Goal: Information Seeking & Learning: Check status

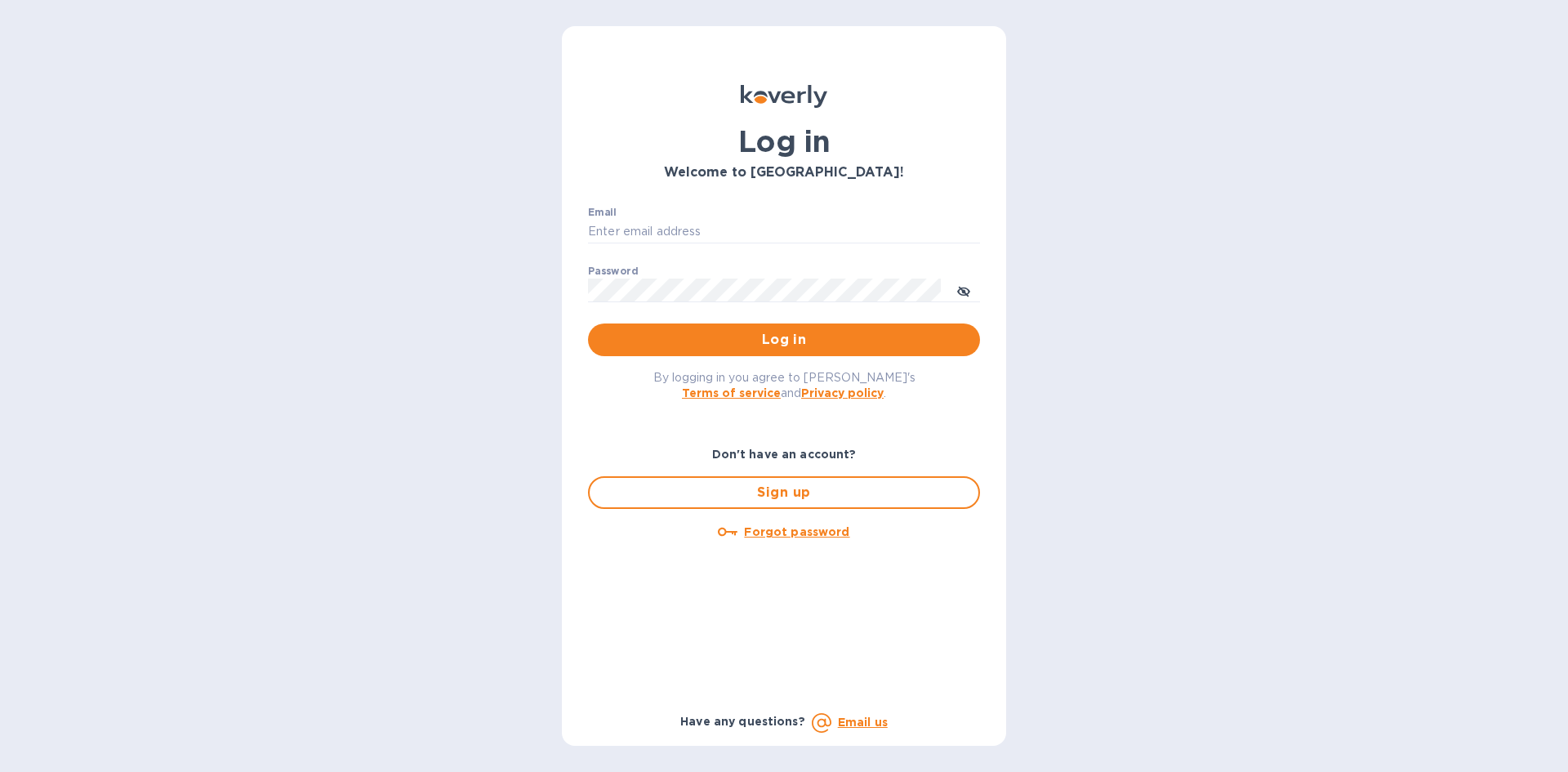
type input "joel@kravyfoods.com"
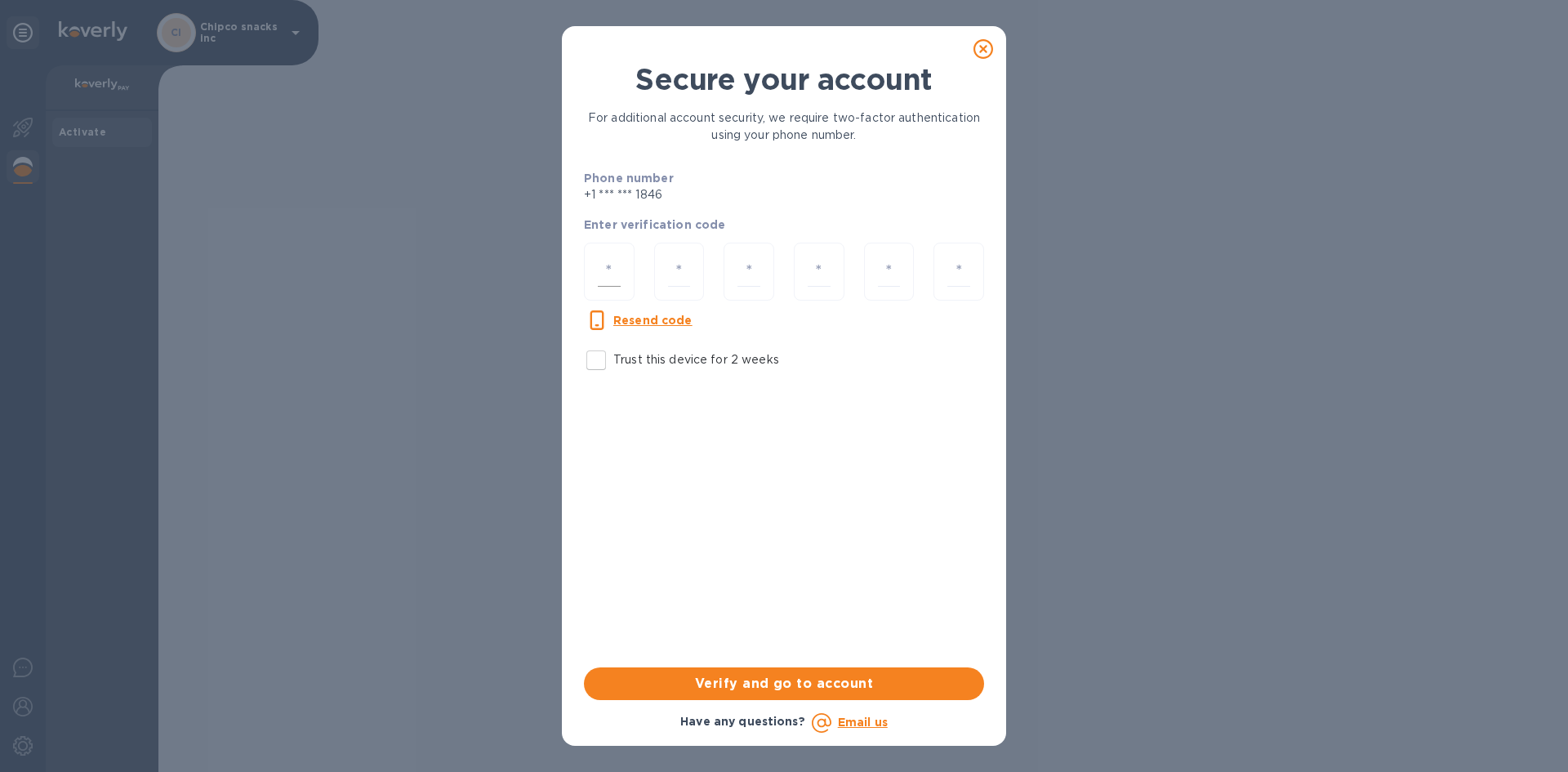
click at [616, 263] on input "number" at bounding box center [609, 271] width 23 height 30
click at [595, 360] on input "Trust this device for 2 weeks" at bounding box center [595, 360] width 34 height 34
checkbox input "true"
click at [613, 274] on input "number" at bounding box center [609, 271] width 23 height 30
type input "5"
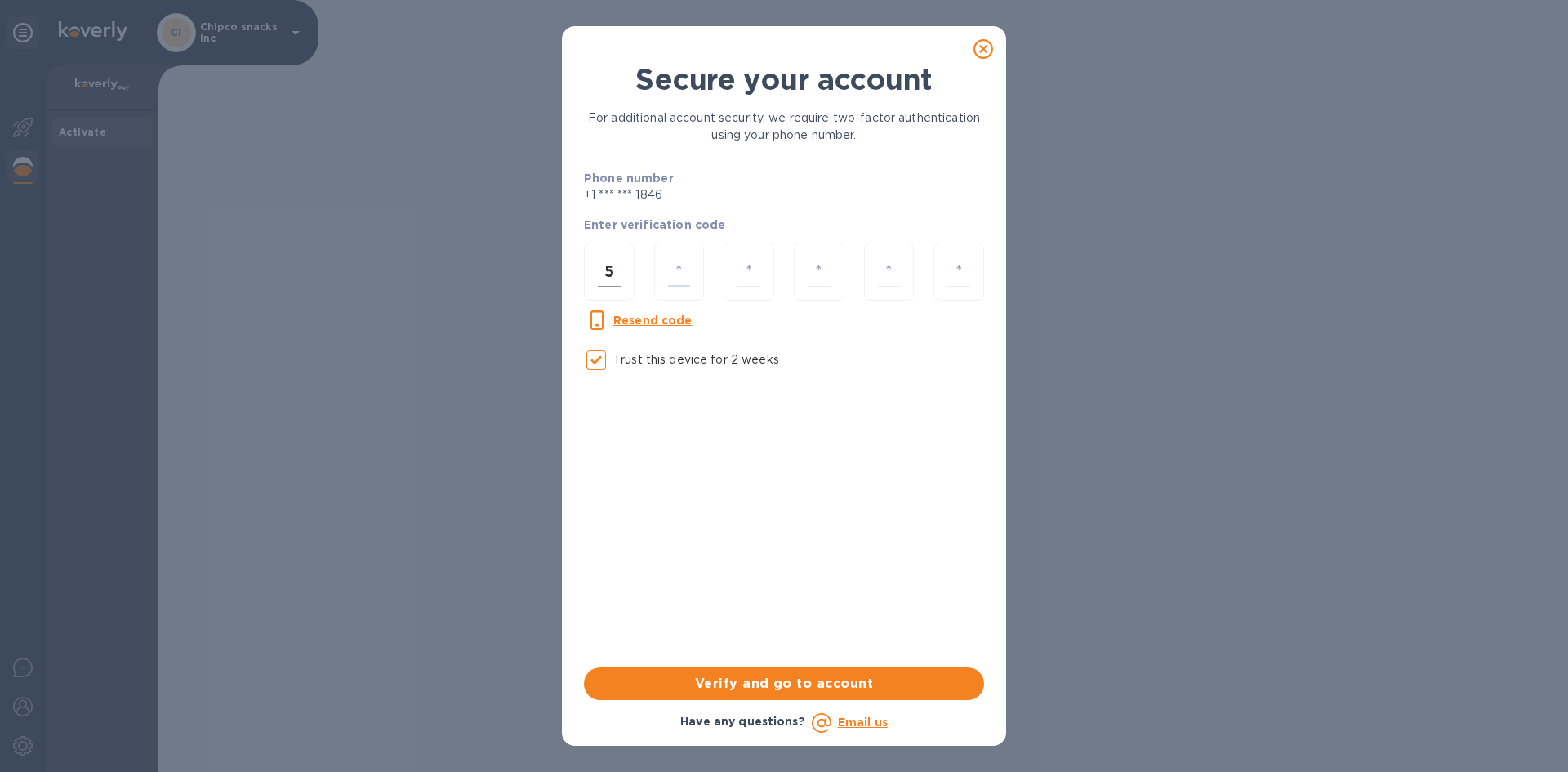
type input "2"
type input "1"
type input "6"
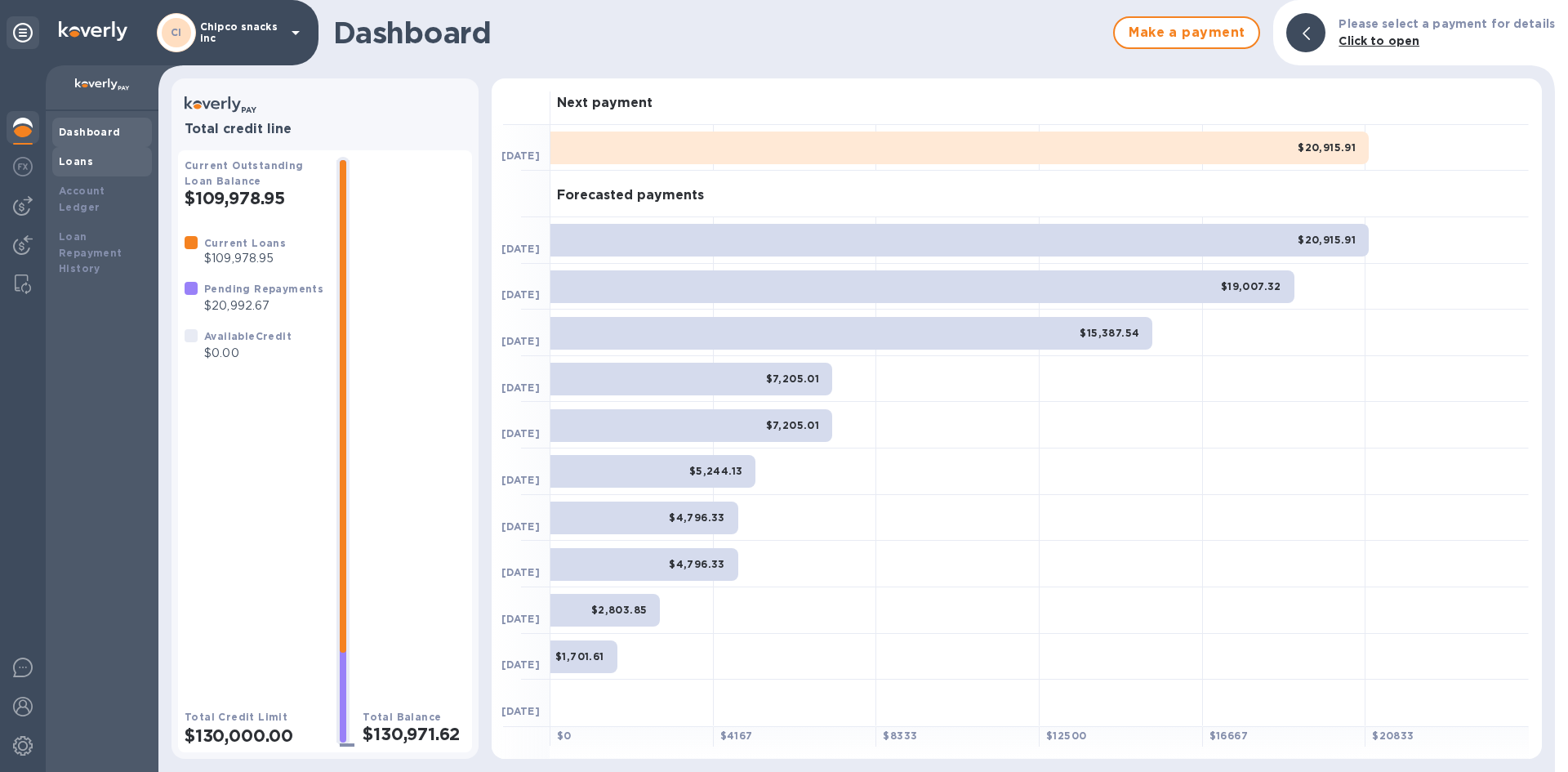
click at [93, 157] on div "Loans" at bounding box center [102, 162] width 86 height 17
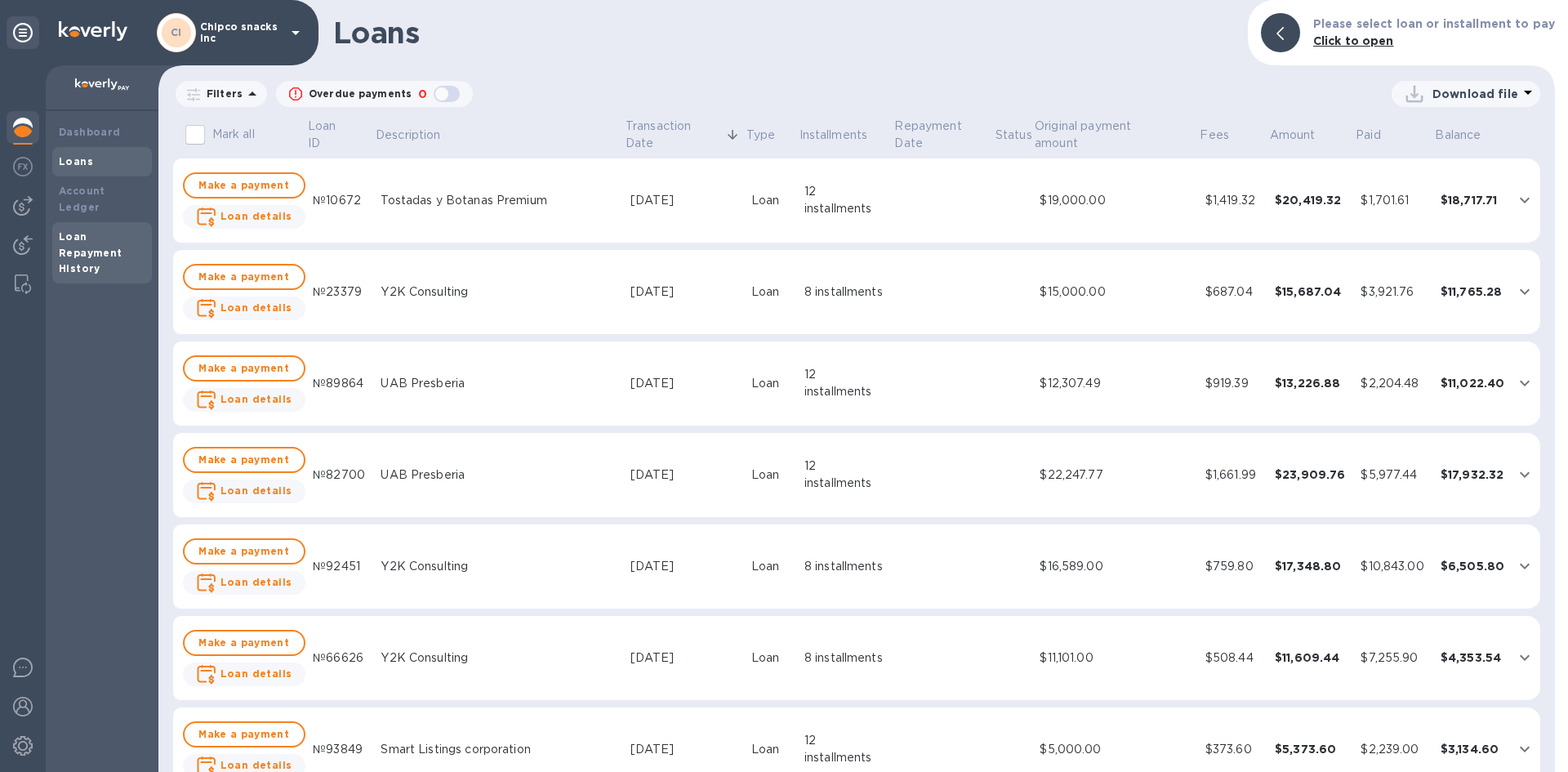
click at [79, 239] on b "Loan Repayment History" at bounding box center [90, 252] width 63 height 45
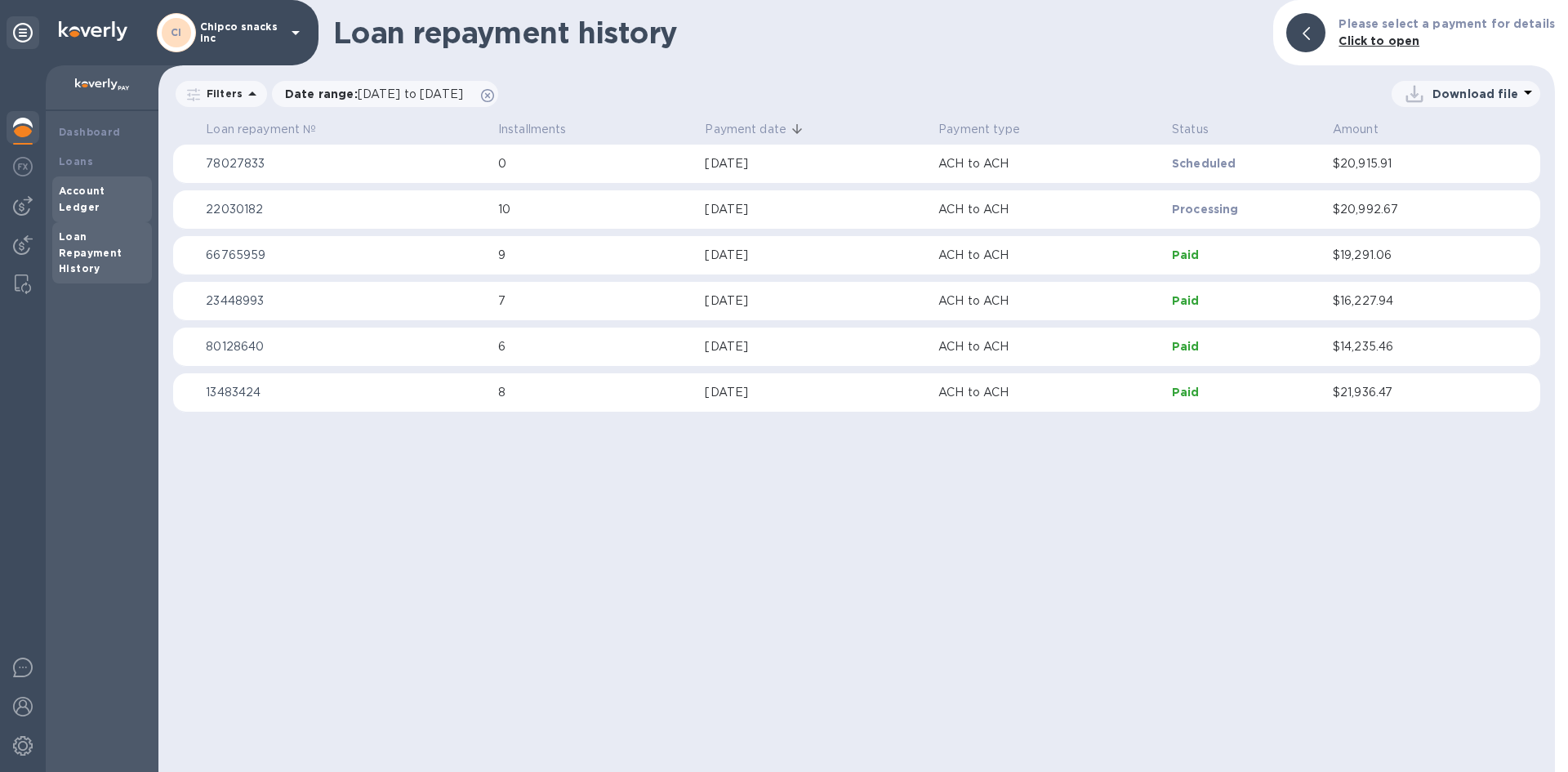
click at [91, 190] on b "Account Ledger" at bounding box center [82, 198] width 47 height 28
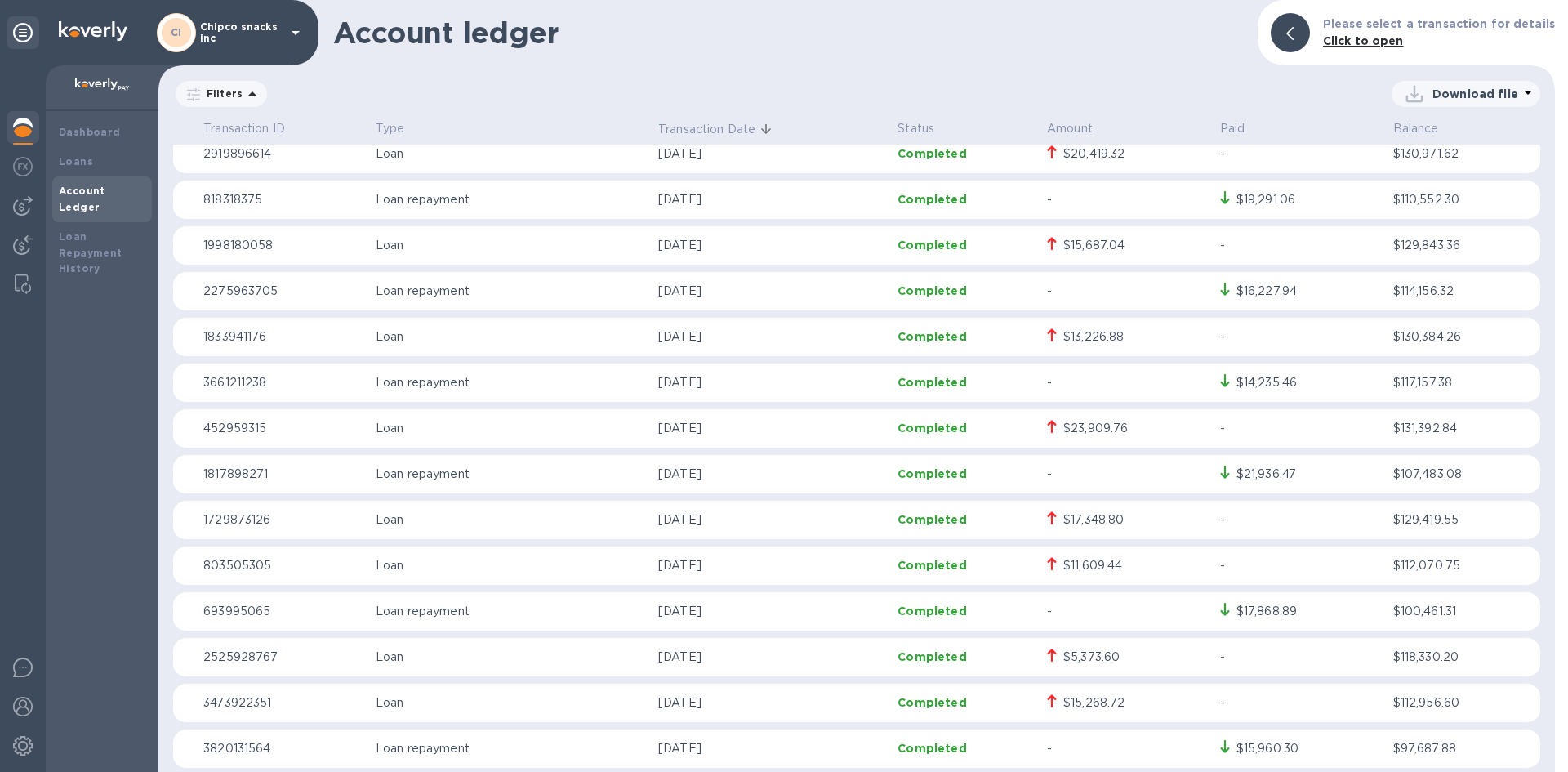
scroll to position [82, 0]
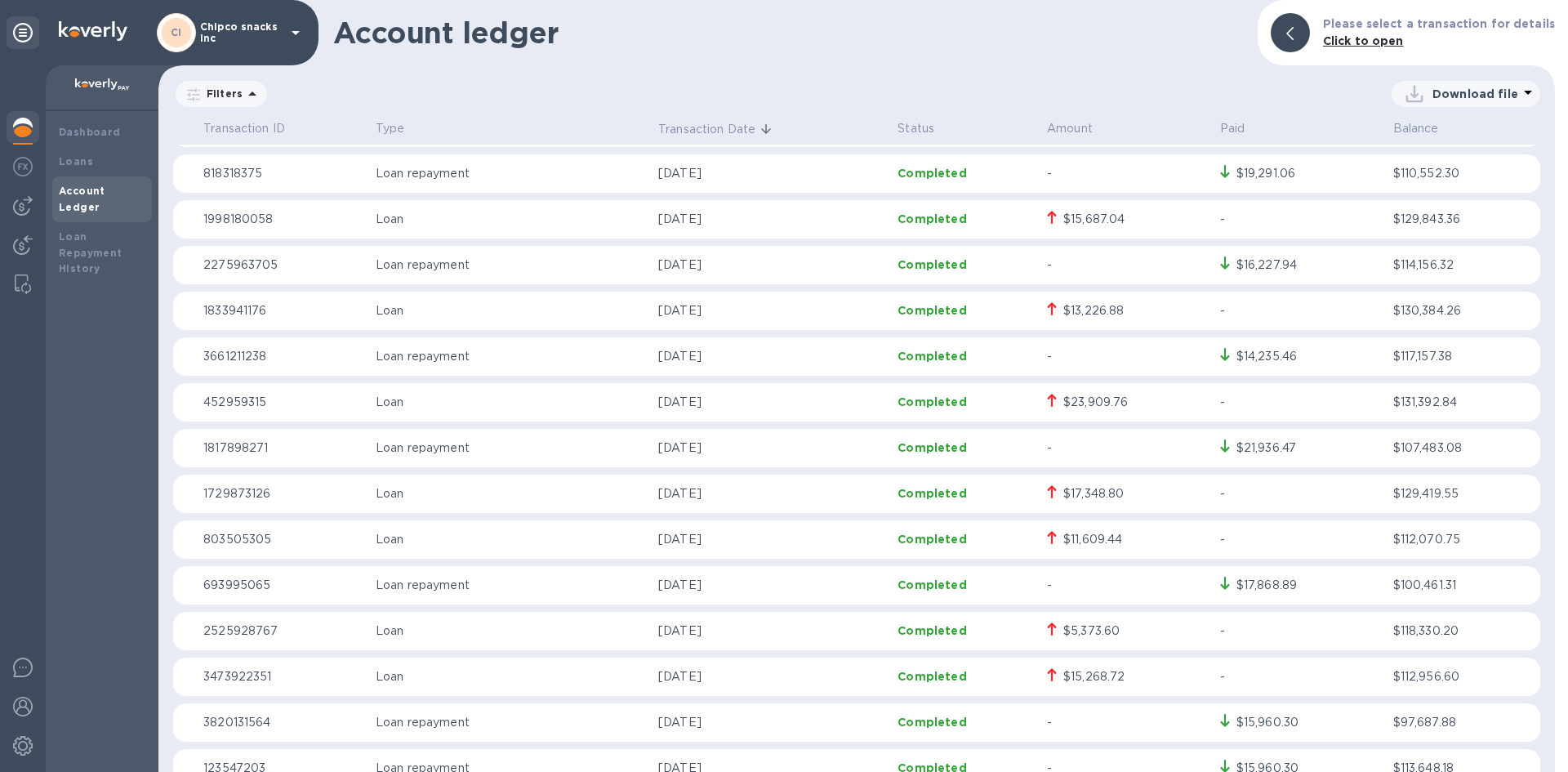
click at [1074, 221] on div "$15,687.04" at bounding box center [1094, 219] width 61 height 17
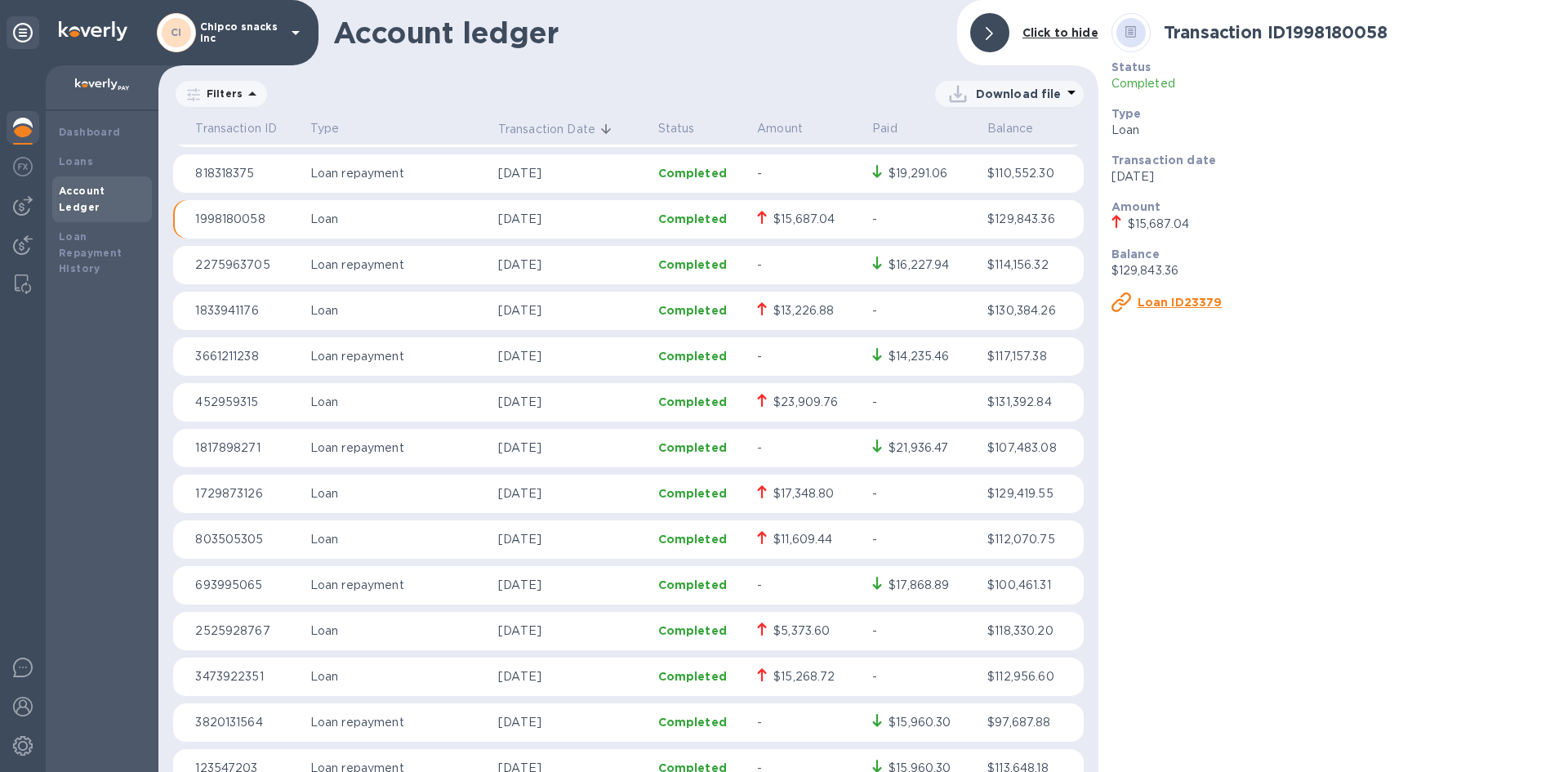
click at [997, 35] on div at bounding box center [989, 32] width 39 height 39
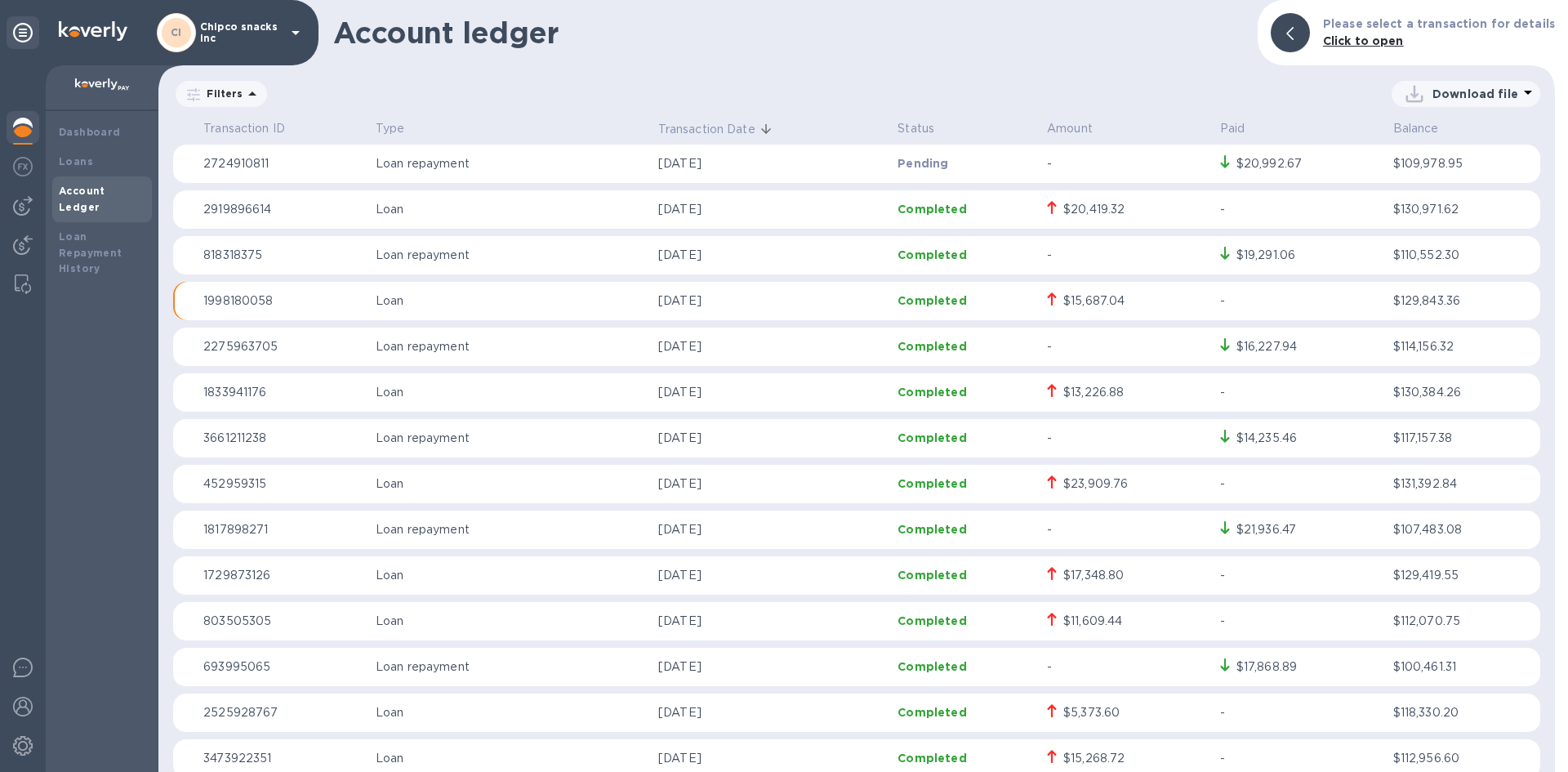
scroll to position [82, 0]
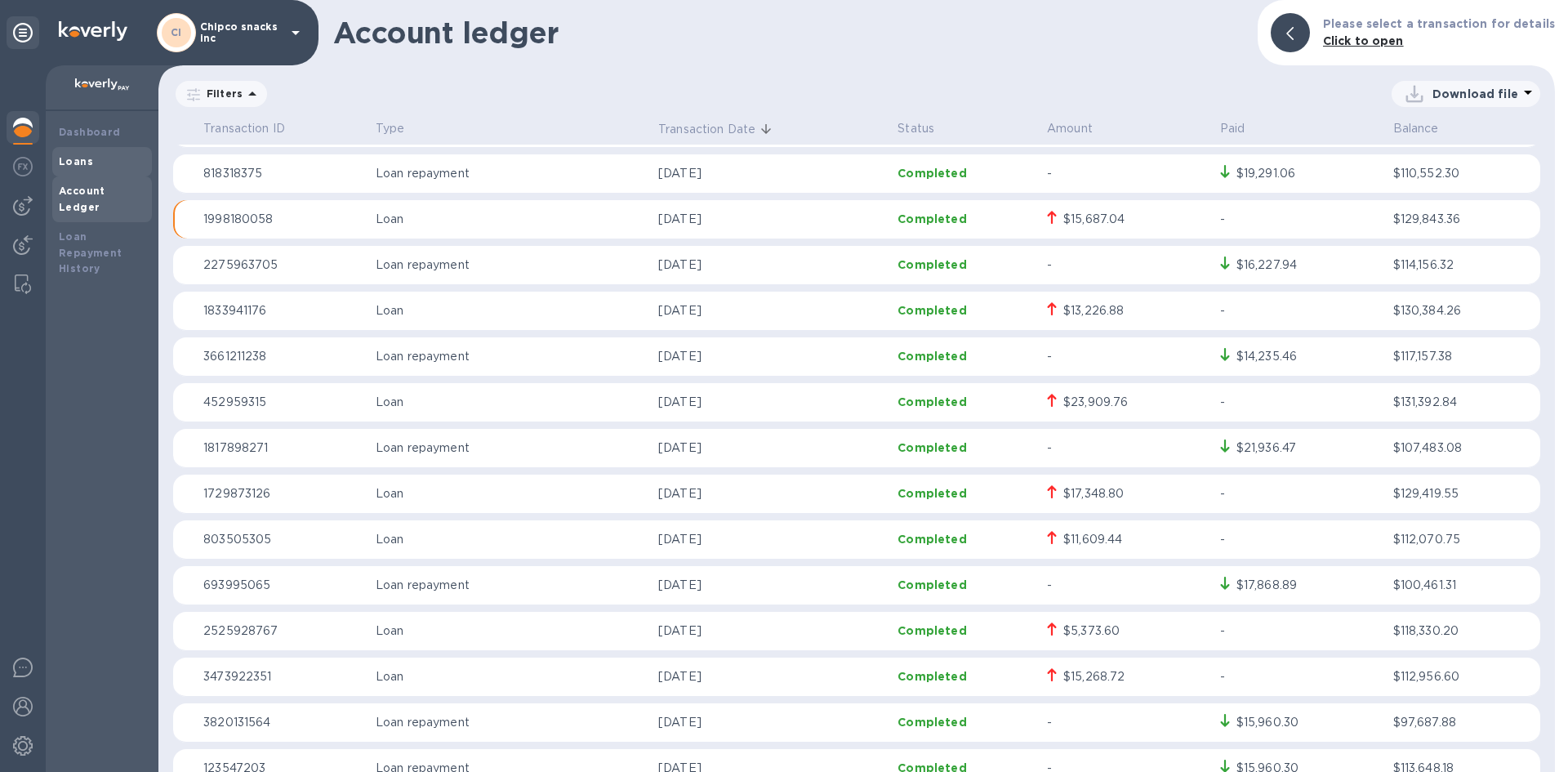
click at [110, 168] on div "Loans" at bounding box center [102, 162] width 86 height 17
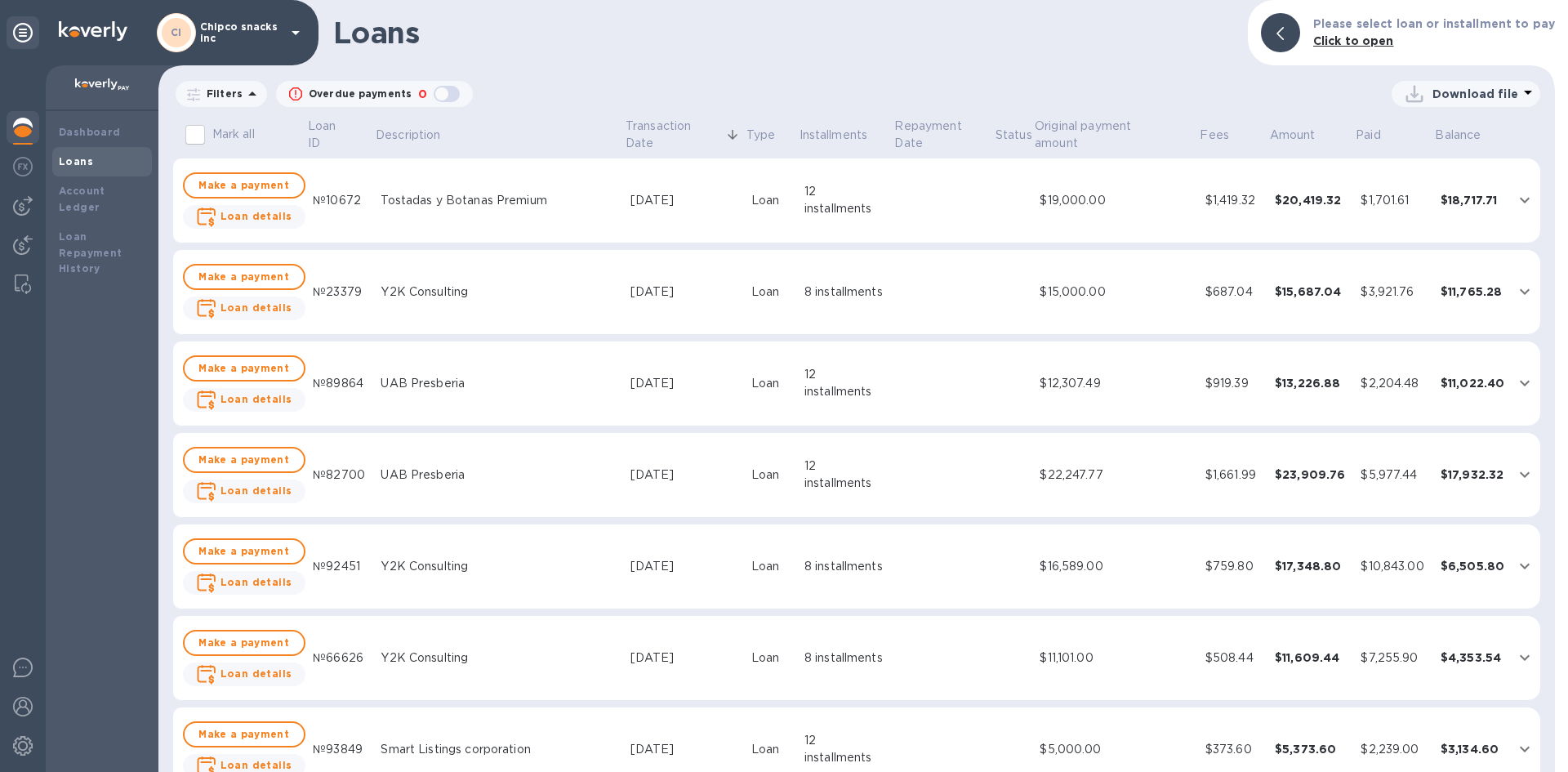
click at [894, 285] on td at bounding box center [943, 292] width 100 height 85
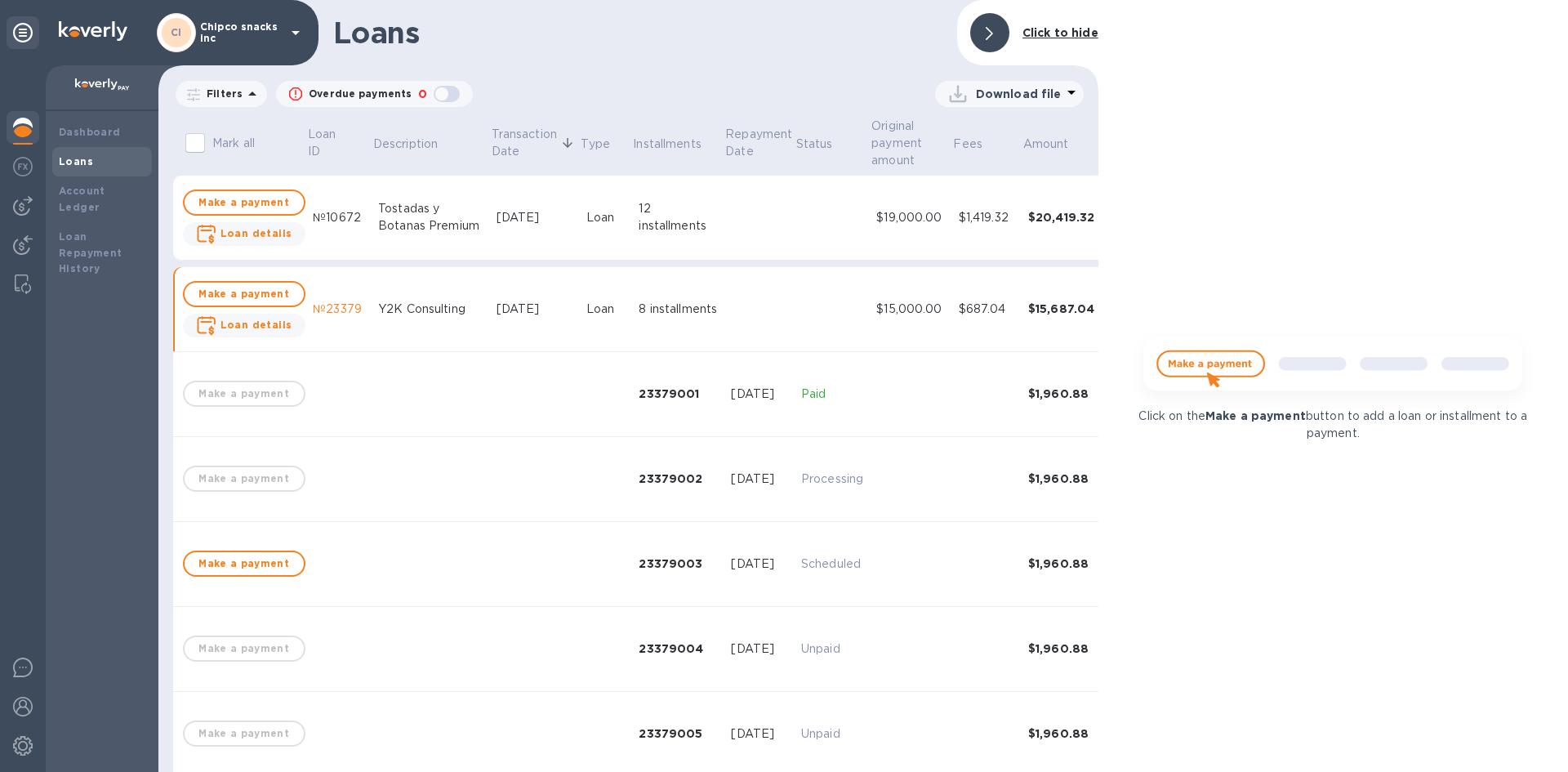
click at [1006, 27] on div at bounding box center [989, 32] width 39 height 39
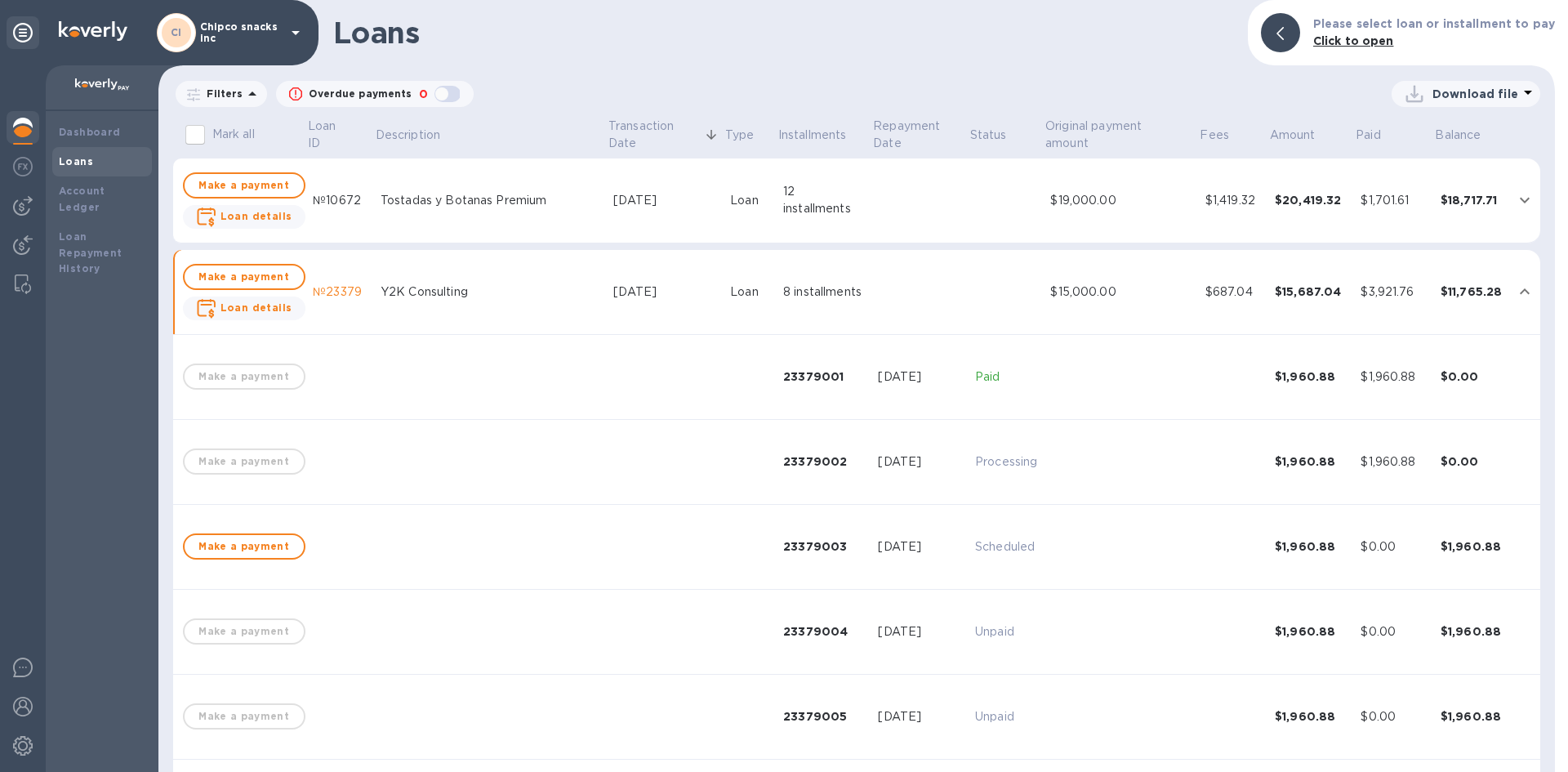
click at [872, 298] on td at bounding box center [920, 292] width 97 height 85
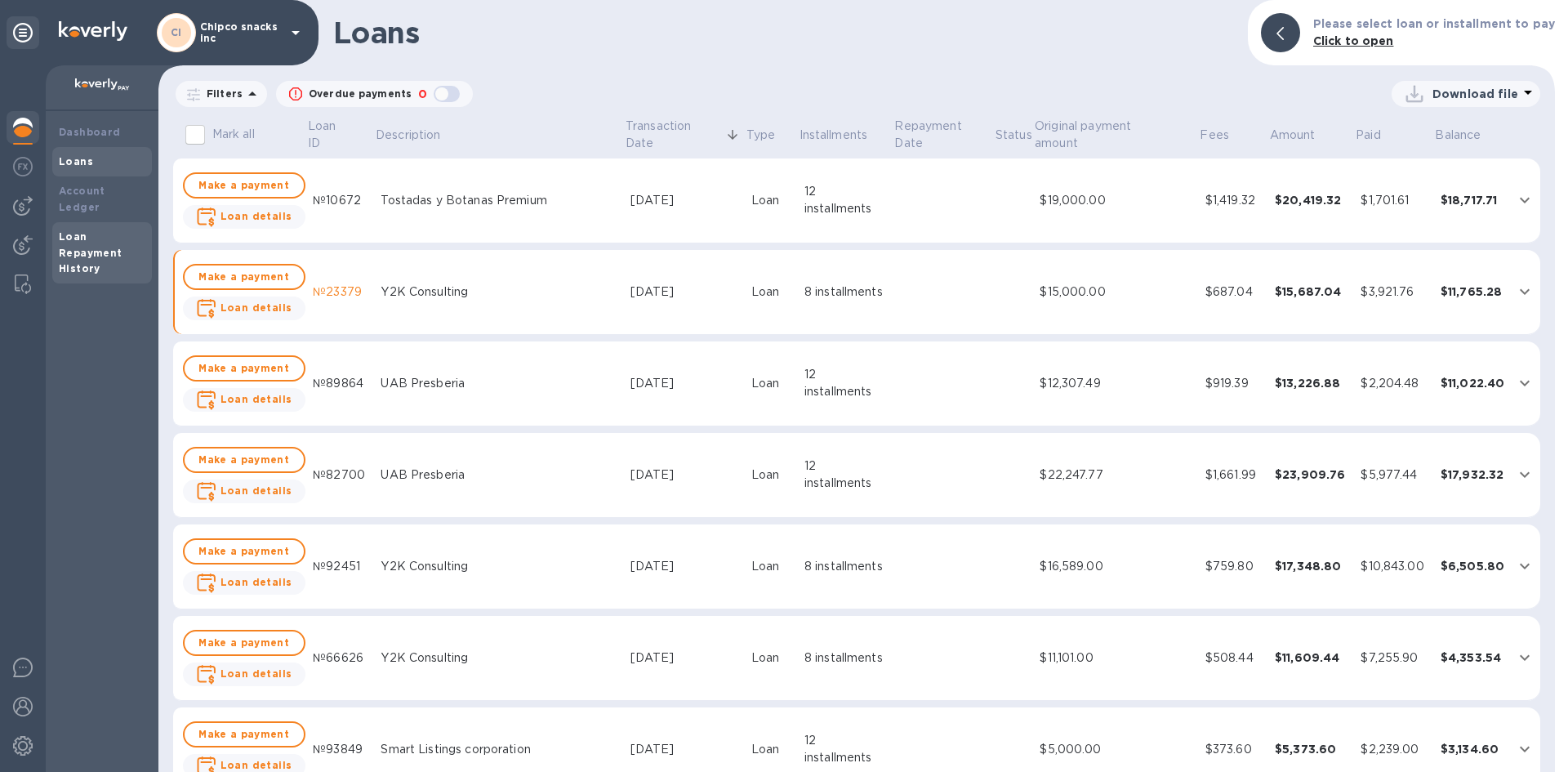
click at [92, 229] on div "Loan Repayment History" at bounding box center [102, 252] width 86 height 49
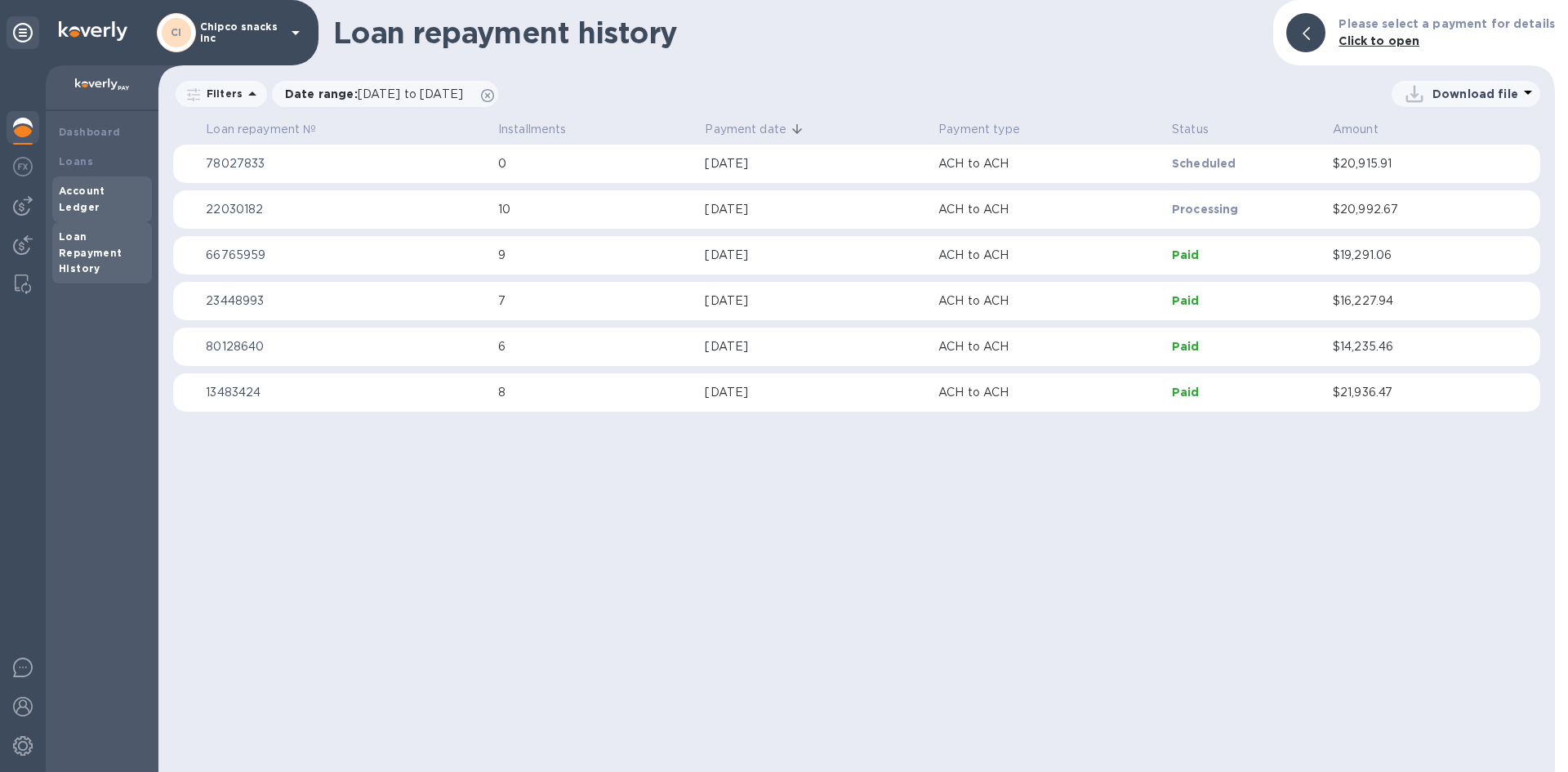
click at [106, 186] on b "Account Ledger" at bounding box center [82, 198] width 47 height 28
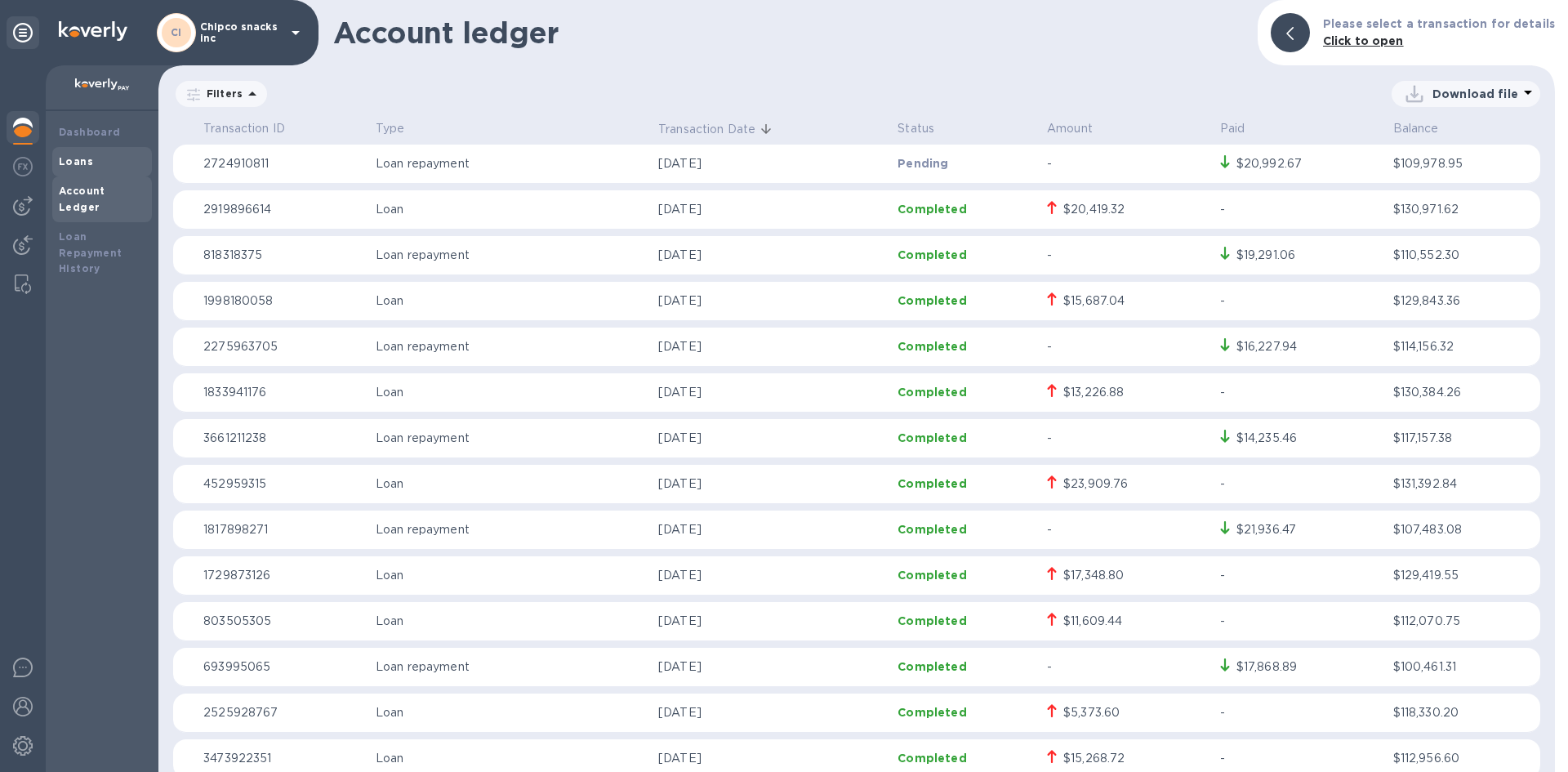
click at [85, 150] on div "Loans" at bounding box center [102, 162] width 100 height 29
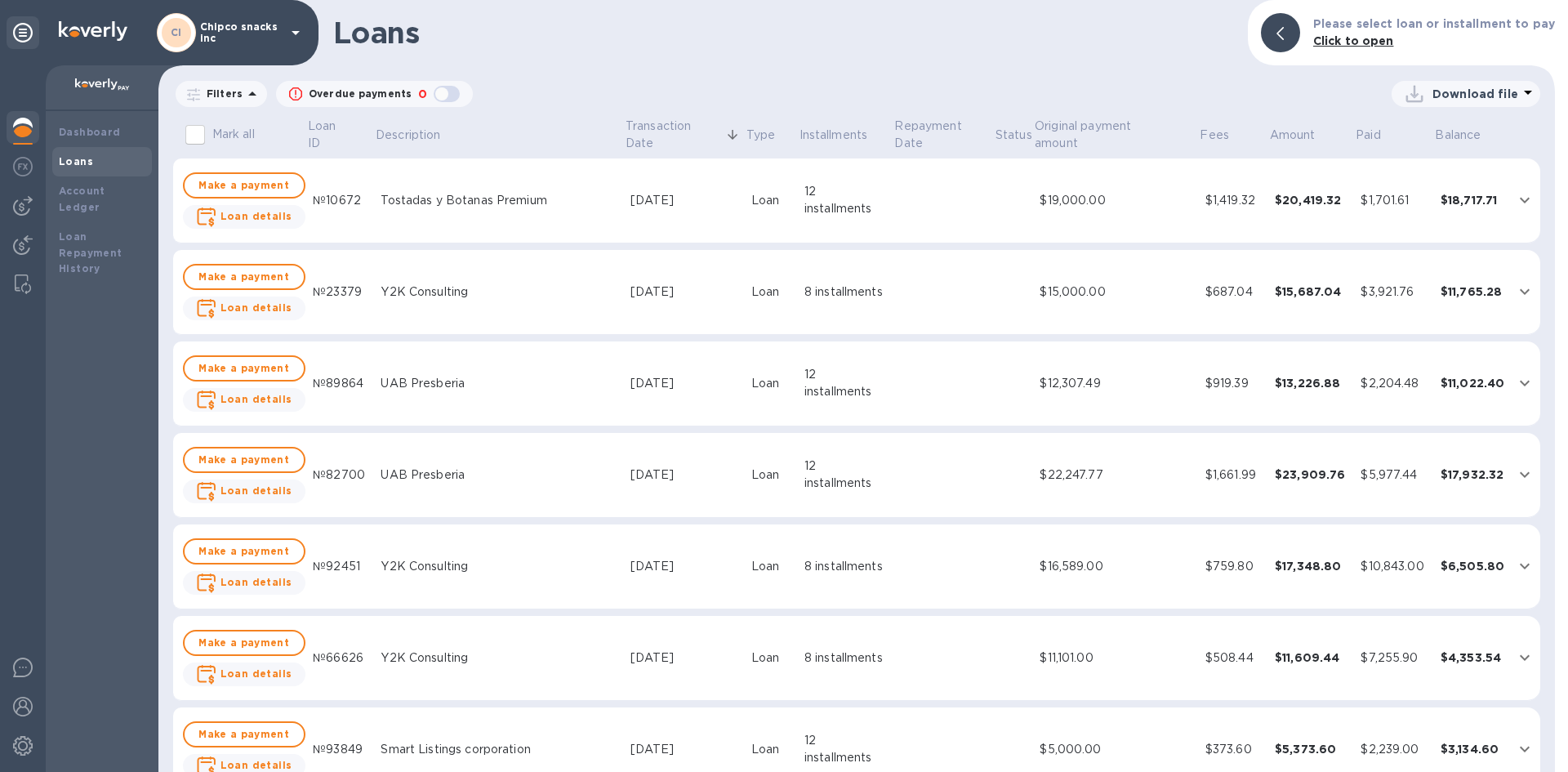
click at [900, 200] on td at bounding box center [943, 201] width 100 height 85
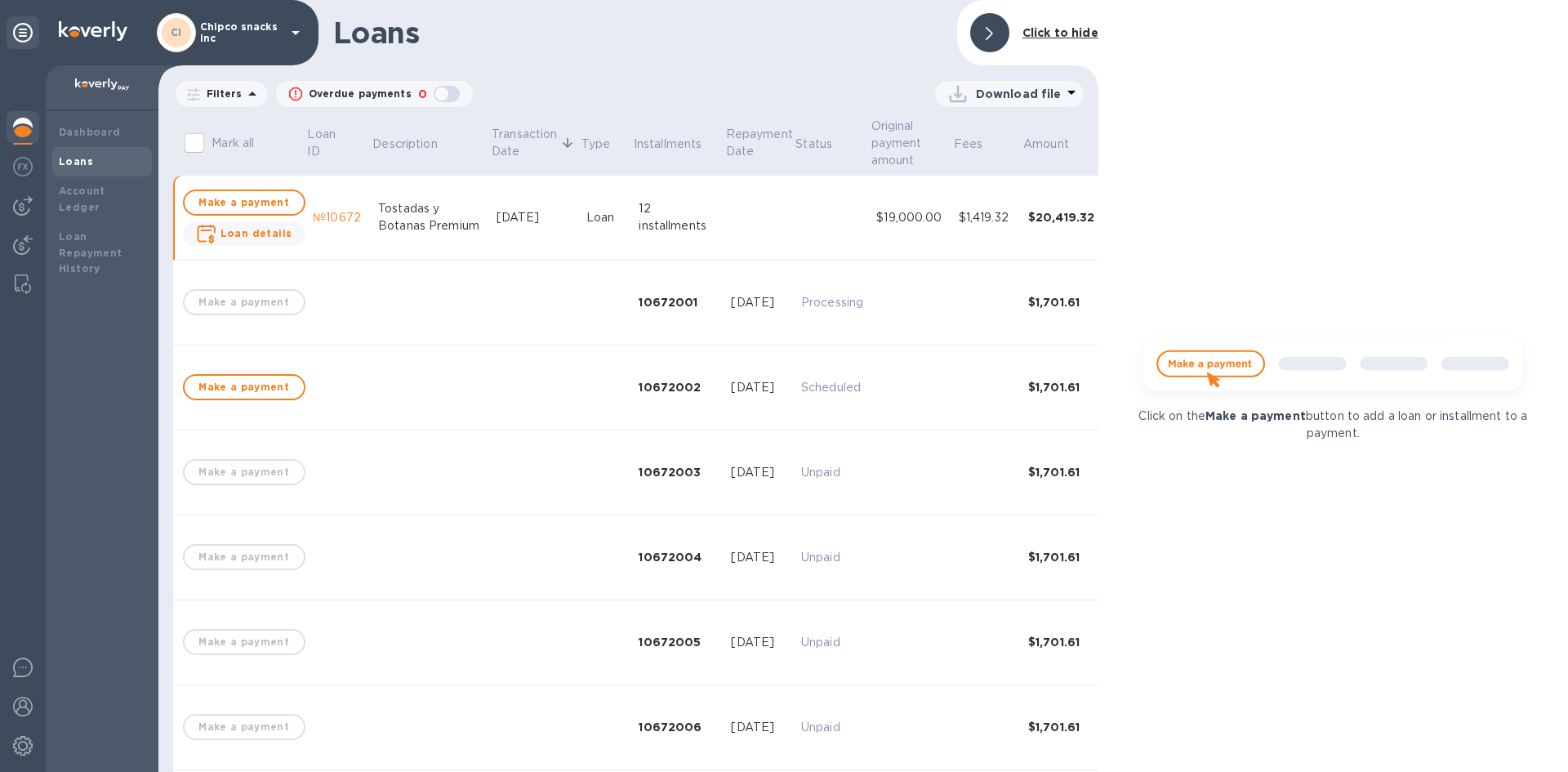
click at [986, 42] on div at bounding box center [989, 32] width 39 height 39
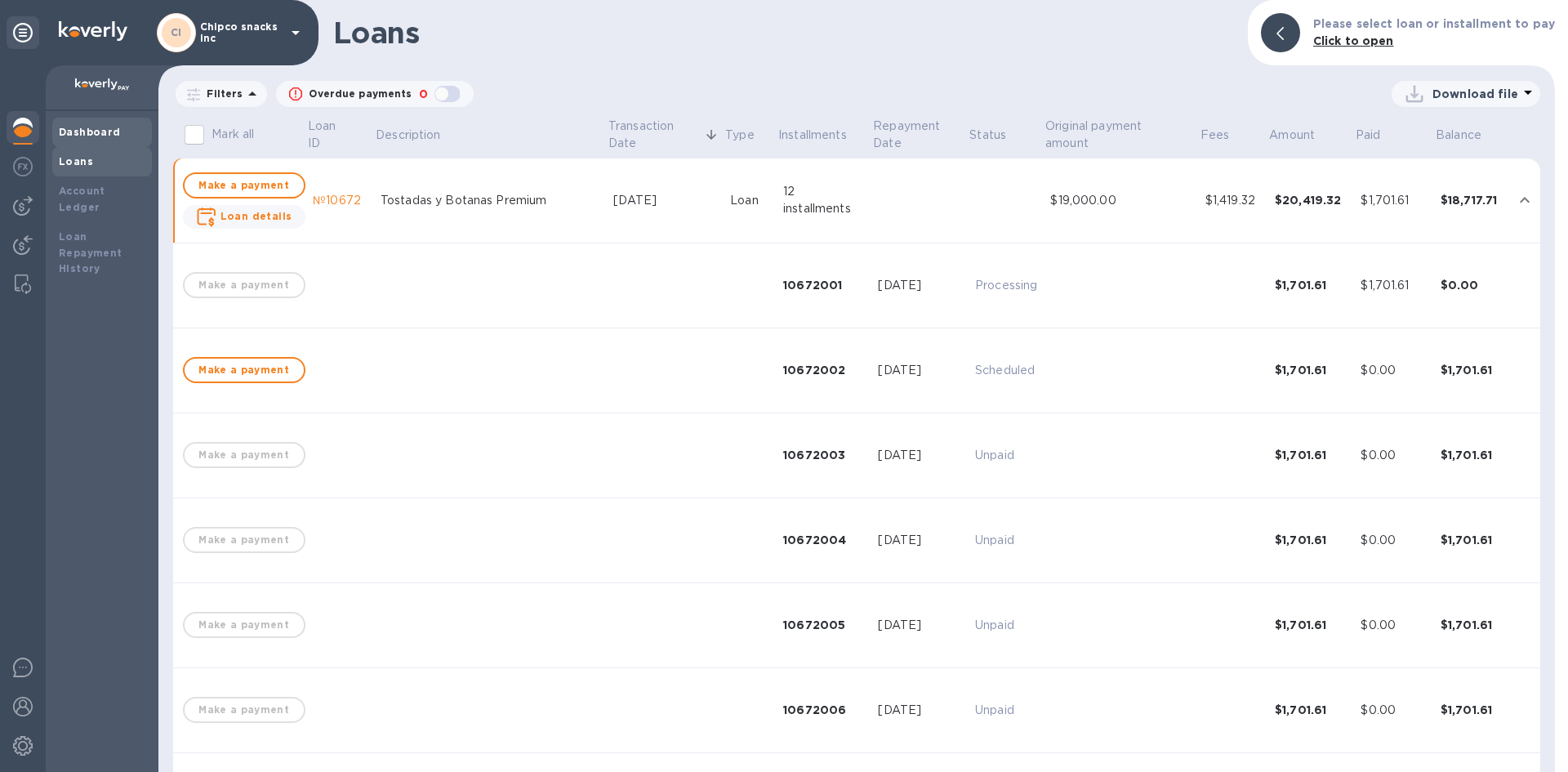
click at [106, 132] on b "Dashboard" at bounding box center [90, 131] width 62 height 12
